Goal: Task Accomplishment & Management: Manage account settings

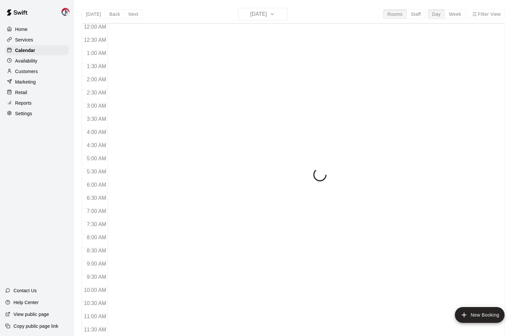
scroll to position [290, 0]
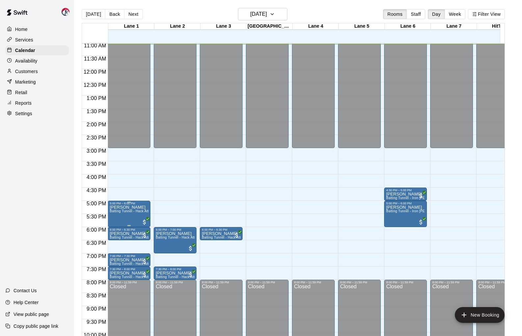
click at [127, 211] on span "Batting Tunnel - Hack Attack" at bounding box center [132, 211] width 44 height 4
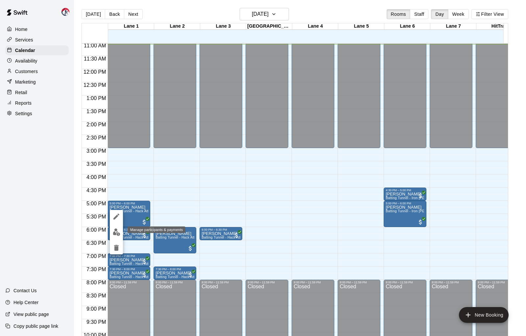
click at [118, 232] on img "edit" at bounding box center [117, 232] width 8 height 8
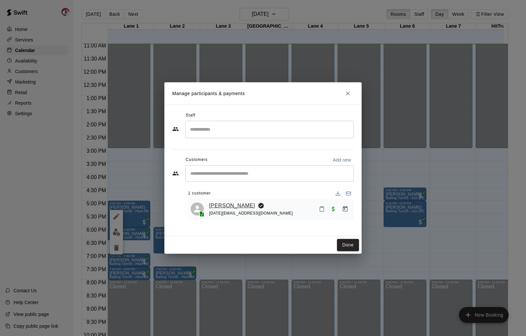
click at [237, 206] on link "[PERSON_NAME]" at bounding box center [232, 205] width 46 height 9
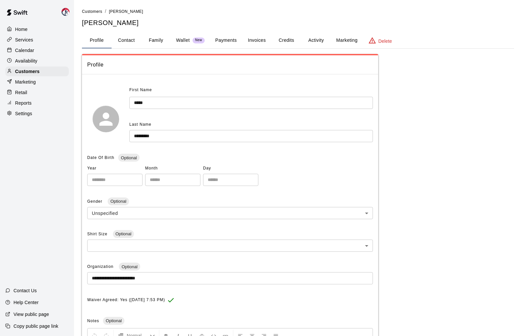
scroll to position [16, 0]
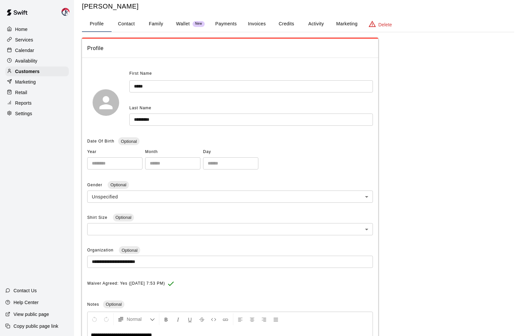
click at [320, 24] on button "Activity" at bounding box center [316, 24] width 30 height 16
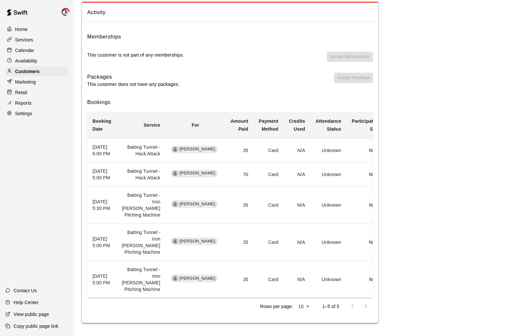
scroll to position [0, 0]
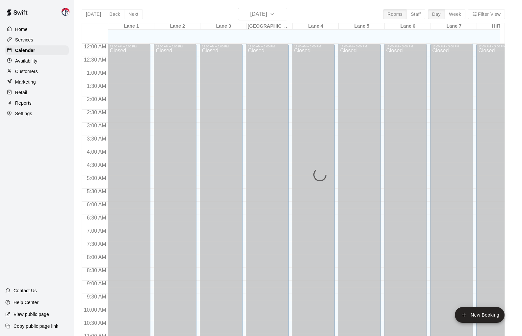
scroll to position [292, 0]
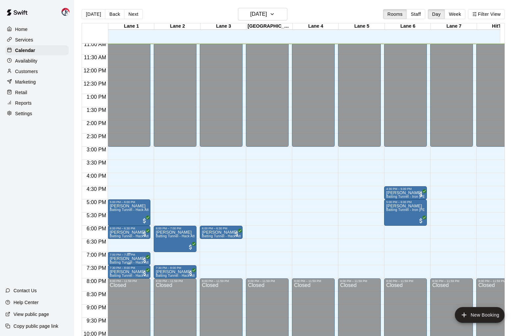
click at [128, 259] on p "[PERSON_NAME]" at bounding box center [129, 259] width 39 height 0
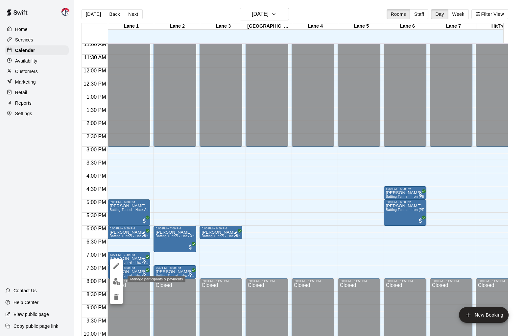
click at [119, 281] on img "edit" at bounding box center [117, 282] width 8 height 8
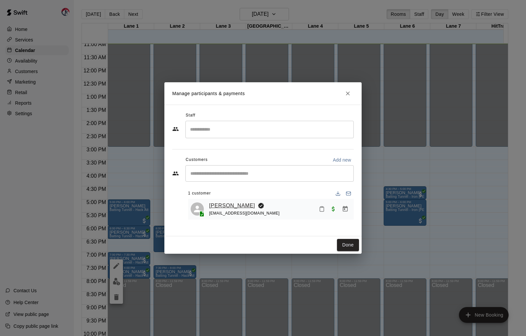
click at [225, 205] on link "[PERSON_NAME]" at bounding box center [232, 205] width 46 height 9
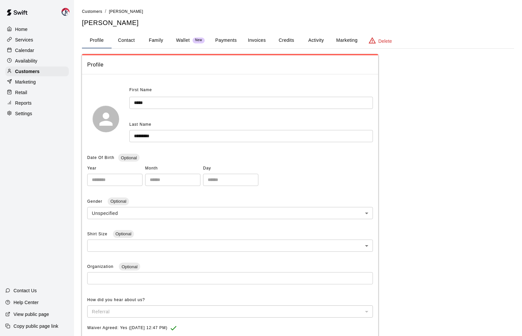
click at [312, 41] on button "Activity" at bounding box center [316, 41] width 30 height 16
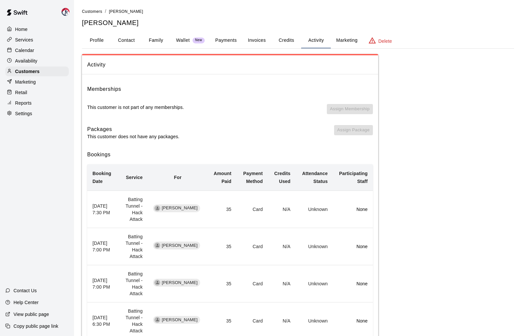
click at [92, 39] on button "Profile" at bounding box center [97, 41] width 30 height 16
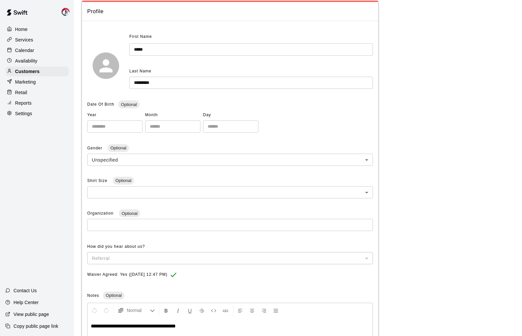
scroll to position [130, 0]
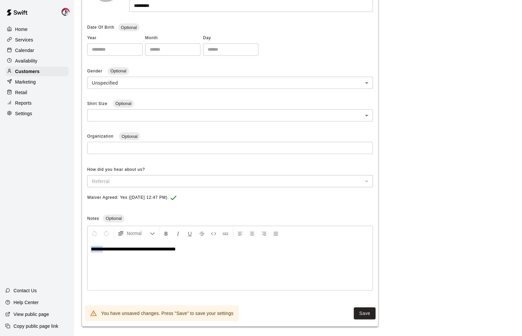
drag, startPoint x: 104, startPoint y: 246, endPoint x: 81, endPoint y: 243, distance: 23.6
click at [81, 243] on div "**********" at bounding box center [298, 102] width 442 height 449
click at [367, 311] on button "Save" at bounding box center [365, 313] width 22 height 12
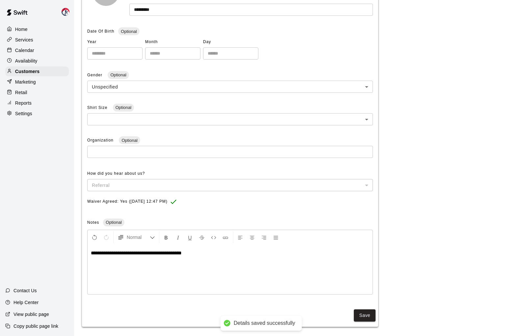
scroll to position [0, 0]
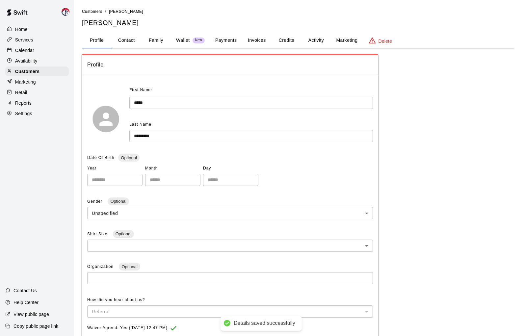
click at [138, 41] on button "Contact" at bounding box center [127, 41] width 30 height 16
select select "**"
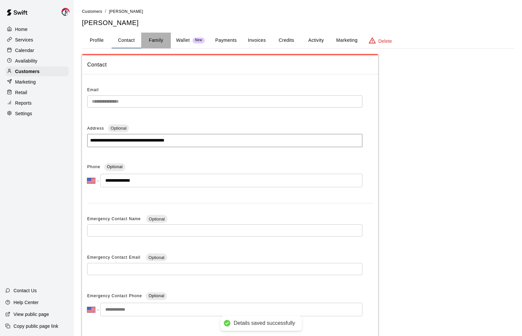
click at [155, 39] on button "Family" at bounding box center [156, 41] width 30 height 16
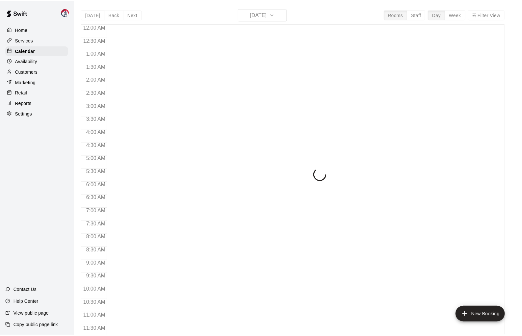
scroll to position [292, 0]
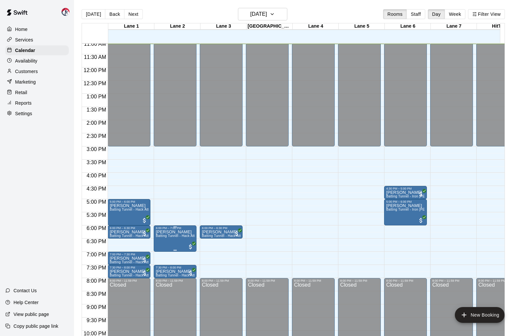
click at [174, 232] on p "[PERSON_NAME]" at bounding box center [175, 232] width 39 height 0
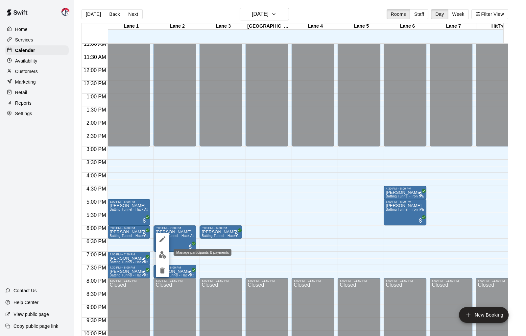
click at [163, 254] on img "edit" at bounding box center [163, 255] width 8 height 8
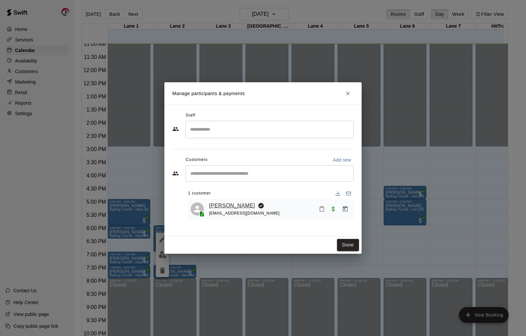
click at [238, 207] on link "[PERSON_NAME]" at bounding box center [232, 205] width 46 height 9
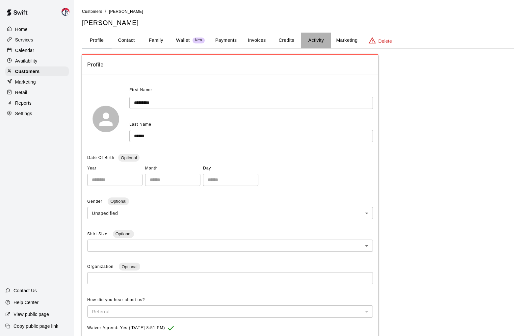
click at [317, 38] on button "Activity" at bounding box center [316, 41] width 30 height 16
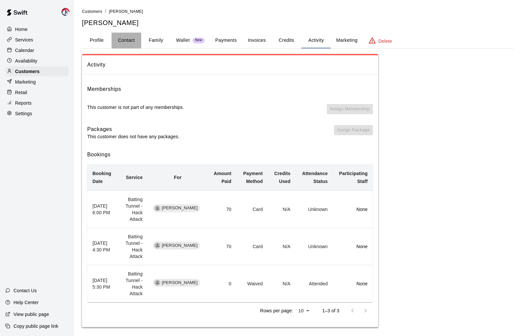
click at [130, 40] on button "Contact" at bounding box center [127, 41] width 30 height 16
select select "**"
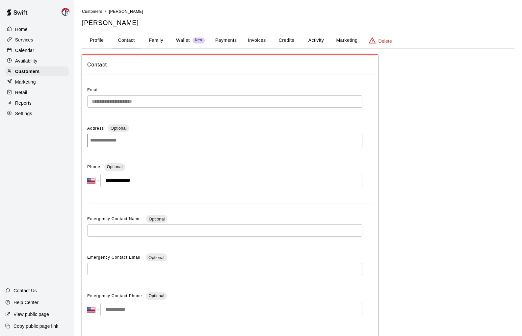
click at [156, 41] on button "Family" at bounding box center [156, 41] width 30 height 16
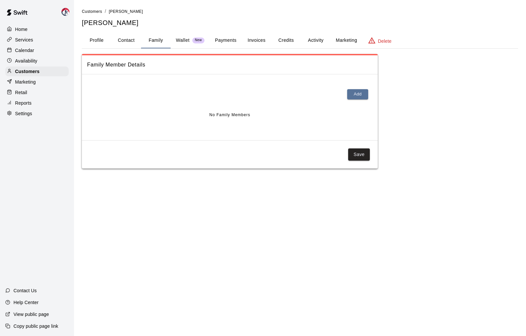
click at [99, 41] on button "Profile" at bounding box center [97, 41] width 30 height 16
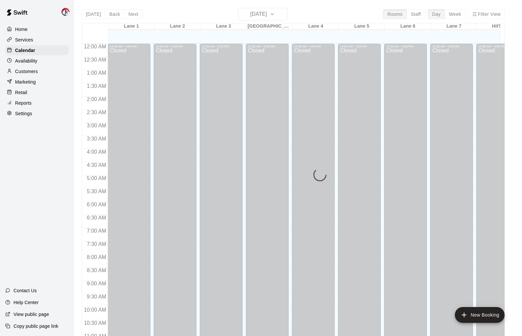
scroll to position [292, 0]
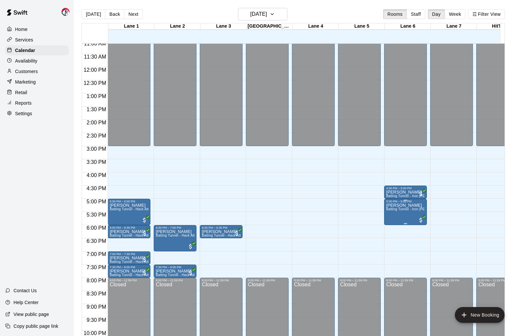
click at [399, 209] on span "Batting Tunnel - Iron [PERSON_NAME] Pitching Machine" at bounding box center [430, 209] width 89 height 4
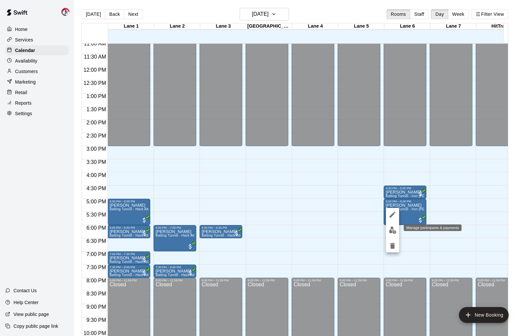
click at [393, 230] on img "edit" at bounding box center [393, 230] width 8 height 8
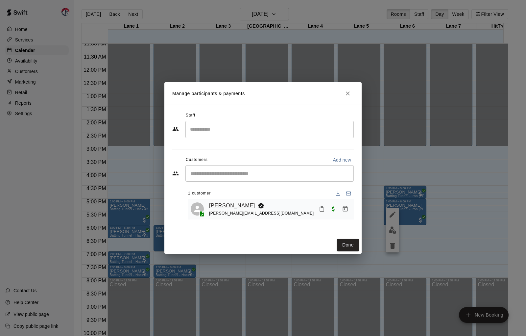
click at [229, 205] on link "[PERSON_NAME]" at bounding box center [232, 205] width 46 height 9
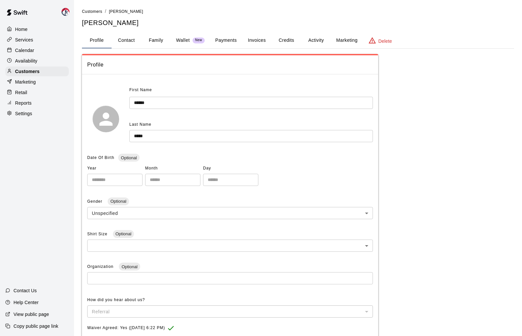
click at [124, 39] on button "Contact" at bounding box center [127, 41] width 30 height 16
select select "**"
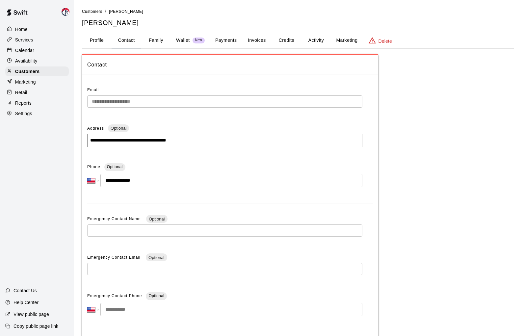
click at [164, 39] on button "Family" at bounding box center [156, 41] width 30 height 16
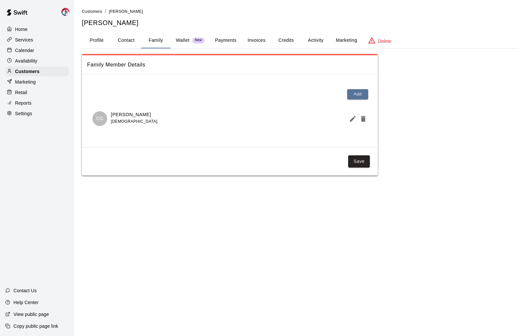
click at [313, 40] on button "Activity" at bounding box center [316, 41] width 30 height 16
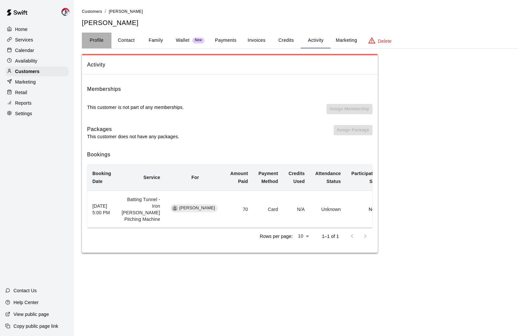
click at [98, 41] on button "Profile" at bounding box center [97, 41] width 30 height 16
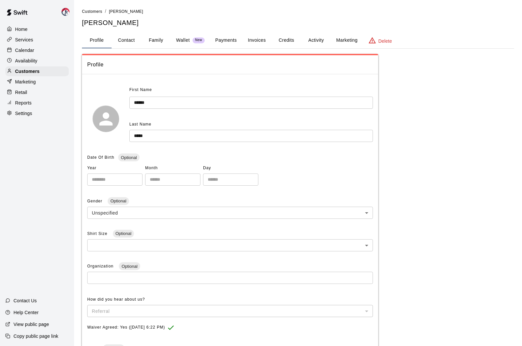
click at [25, 52] on p "Calendar" at bounding box center [24, 50] width 19 height 7
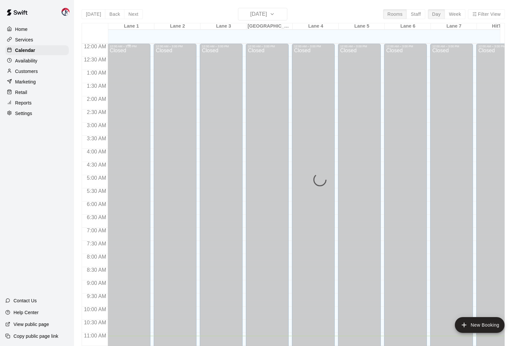
scroll to position [292, 0]
